Goal: Find specific fact: Find specific fact

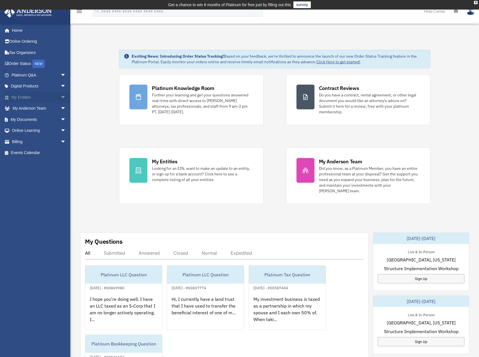
click at [32, 96] on link "My Entities arrow_drop_down" at bounding box center [39, 97] width 71 height 11
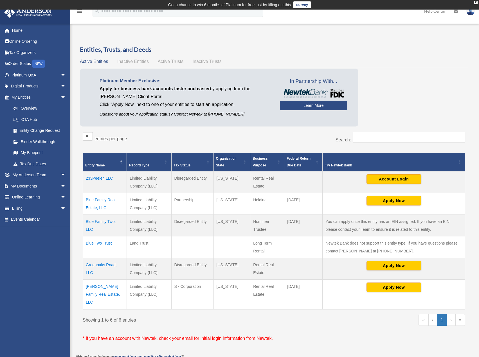
click at [102, 180] on td "233Peeler, LLC" at bounding box center [105, 182] width 44 height 22
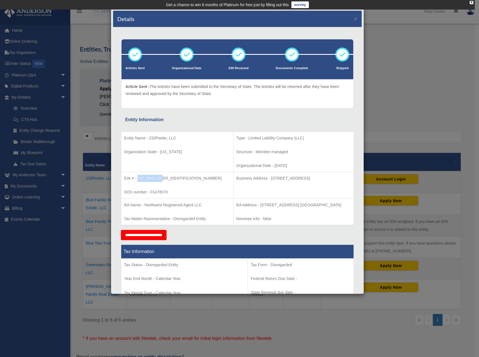
drag, startPoint x: 161, startPoint y: 178, endPoint x: 138, endPoint y: 176, distance: 23.5
click at [138, 176] on p "EIN # - [US_EMPLOYER_IDENTIFICATION_NUMBER]" at bounding box center [177, 178] width 106 height 7
copy p "[US_EMPLOYER_IDENTIFICATION_NUMBER]"
click at [349, 17] on div "Details ×" at bounding box center [237, 19] width 249 height 17
click at [354, 19] on button "×" at bounding box center [356, 19] width 4 height 6
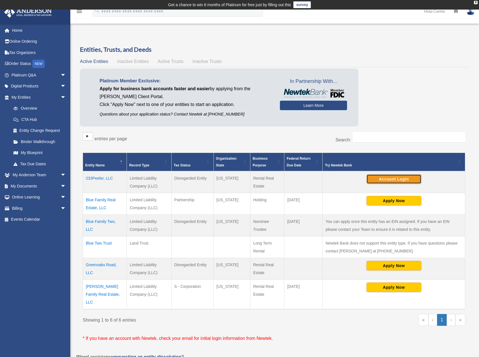
click at [409, 176] on button "Account Login" at bounding box center [394, 179] width 55 height 10
click at [102, 180] on td "233Peeler, LLC" at bounding box center [105, 182] width 44 height 22
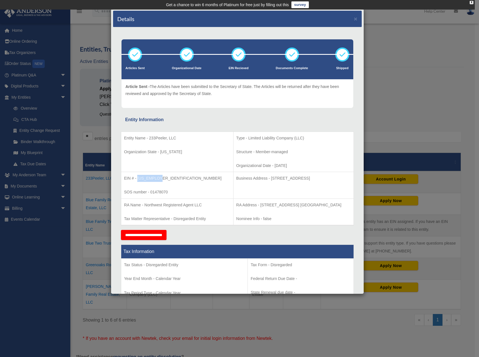
drag, startPoint x: 160, startPoint y: 178, endPoint x: 138, endPoint y: 178, distance: 21.7
click at [138, 178] on p "EIN # - [US_EMPLOYER_IDENTIFICATION_NUMBER]" at bounding box center [177, 178] width 106 height 7
copy p "[US_EMPLOYER_IDENTIFICATION_NUMBER]"
